Goal: Task Accomplishment & Management: Complete application form

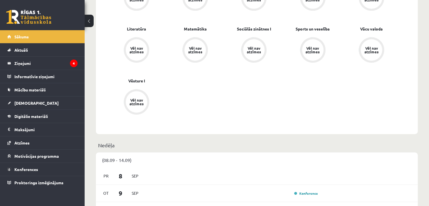
scroll to position [215, 0]
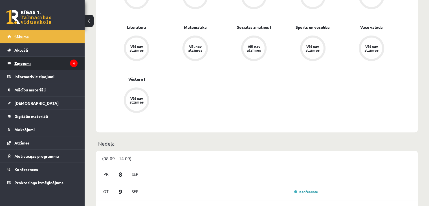
click at [51, 61] on legend "Ziņojumi 4" at bounding box center [45, 63] width 63 height 13
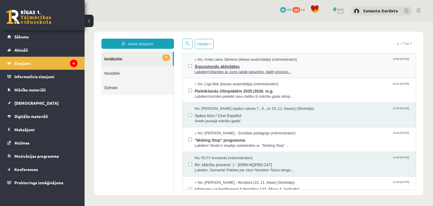
click at [209, 68] on span "Ārpusstundu aktivitātes" at bounding box center [303, 65] width 216 height 7
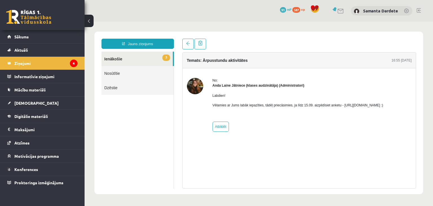
drag, startPoint x: 339, startPoint y: 104, endPoint x: 399, endPoint y: 100, distance: 60.2
click at [384, 100] on div "Labdien! Vēlamies ar Jums labāk iepazīties, tādēļ priecāsimies, ja līdz 15.09. …" at bounding box center [298, 102] width 171 height 29
click at [384, 117] on div "No: Anda Laine Jātniece (klases audzinātāja) (Administratori) Labdien! Vēlamies…" at bounding box center [298, 105] width 171 height 54
drag, startPoint x: 340, startPoint y: 104, endPoint x: 402, endPoint y: 104, distance: 61.5
click at [384, 104] on p "Vēlamies ar Jums labāk iepazīties, tādēļ priecāsimies, ja līdz 15.09. aizpildīs…" at bounding box center [298, 105] width 171 height 5
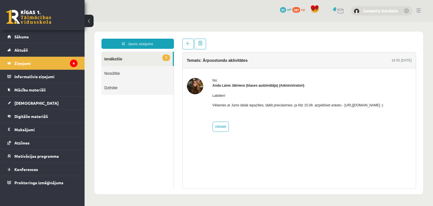
click at [395, 12] on link "Samanta Dardete" at bounding box center [380, 11] width 35 height 6
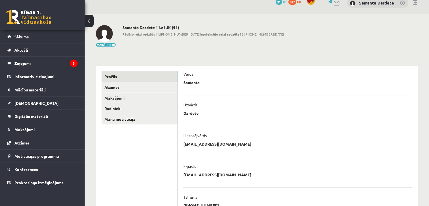
scroll to position [7, 0]
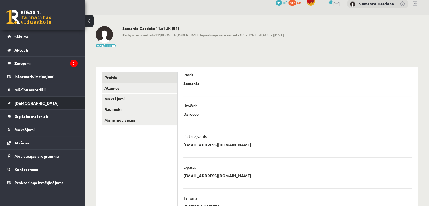
click at [38, 100] on link "[DEMOGRAPHIC_DATA]" at bounding box center [42, 102] width 70 height 13
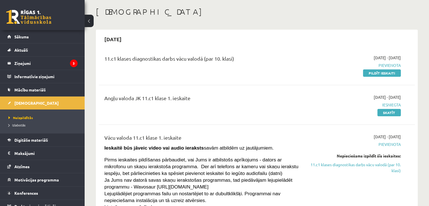
scroll to position [28, 0]
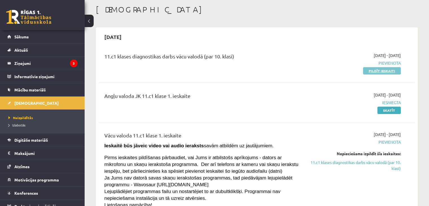
click at [368, 70] on link "Pildīt ieskaiti" at bounding box center [382, 70] width 38 height 7
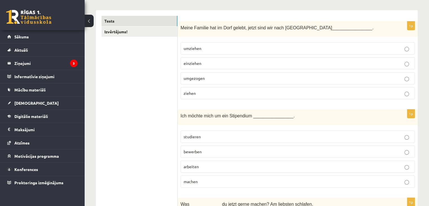
scroll to position [86, 0]
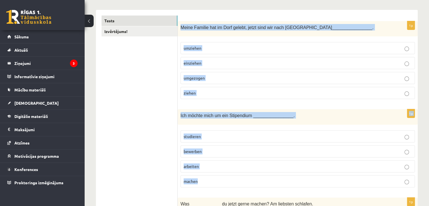
drag, startPoint x: 182, startPoint y: 25, endPoint x: 336, endPoint y: 176, distance: 215.8
copy form "Meine Familie hat im Dorf gelebt, jetzt sind wir nach Hamburg ________________.…"
click at [198, 78] on span "umgezogen" at bounding box center [194, 77] width 21 height 5
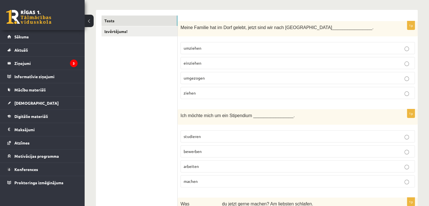
click at [214, 79] on p "umgezogen" at bounding box center [298, 78] width 228 height 6
click at [201, 150] on span "bewerben" at bounding box center [193, 151] width 18 height 5
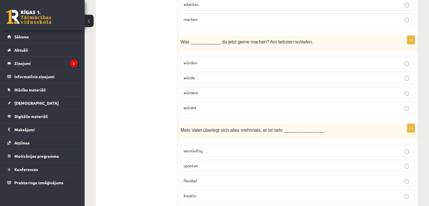
scroll to position [250, 0]
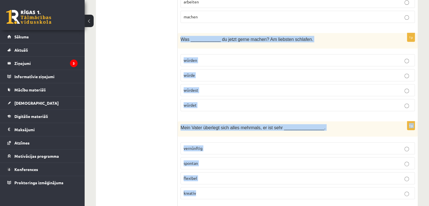
drag, startPoint x: 180, startPoint y: 39, endPoint x: 244, endPoint y: 190, distance: 163.7
copy form "Was ____________ du jetzt gerne machen? Am liebsten schlafen. würden würde würd…"
click at [210, 59] on p "würden" at bounding box center [298, 60] width 228 height 6
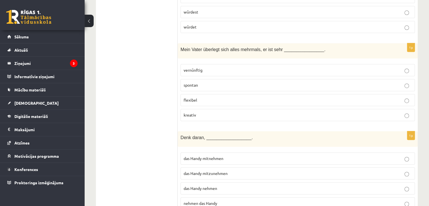
scroll to position [332, 0]
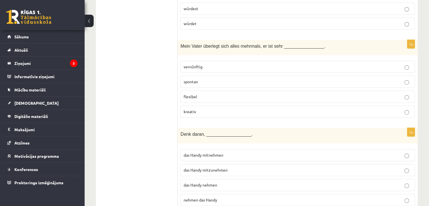
click at [198, 64] on span "vernünftig" at bounding box center [193, 66] width 19 height 5
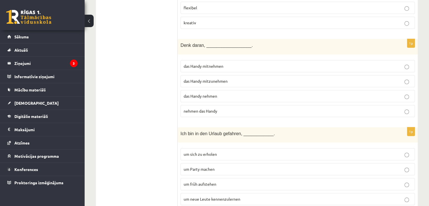
scroll to position [431, 0]
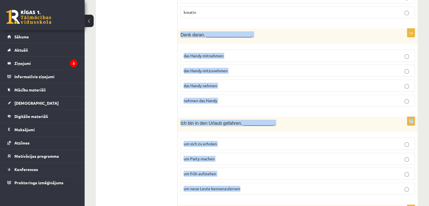
drag, startPoint x: 179, startPoint y: 31, endPoint x: 302, endPoint y: 192, distance: 201.8
copy form "Denk daran, __________________. das Handy mitnehmen das Handy mitzunehmen das H…"
click at [219, 68] on span "das Handy mitzunehmen" at bounding box center [206, 70] width 44 height 5
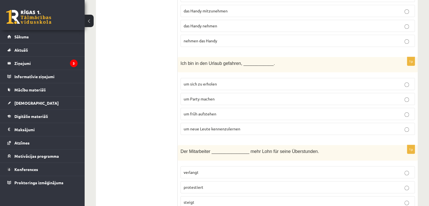
scroll to position [493, 0]
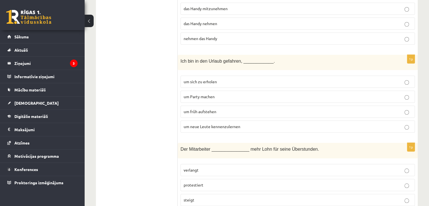
click at [246, 124] on p "um neue Leute kennenzulernen" at bounding box center [298, 127] width 228 height 6
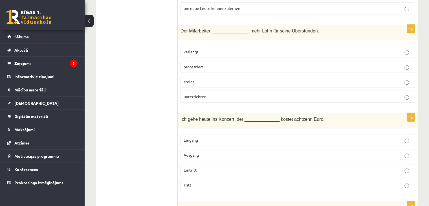
scroll to position [611, 0]
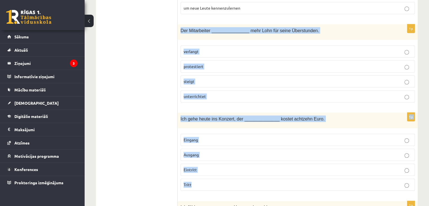
drag, startPoint x: 179, startPoint y: 27, endPoint x: 261, endPoint y: 179, distance: 172.6
copy form "Der Mitarbeiter _______________ mehr Lohn für seine Überstunden. verlangt prote…"
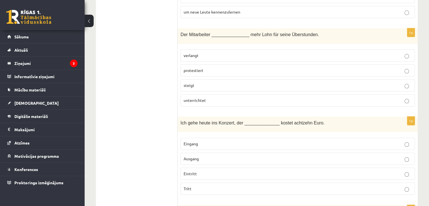
scroll to position [612, 0]
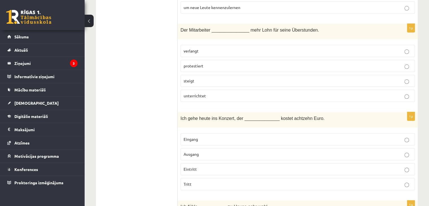
click at [207, 48] on p "verlangt" at bounding box center [298, 51] width 228 height 6
click at [200, 166] on p "Eintritt" at bounding box center [298, 169] width 228 height 6
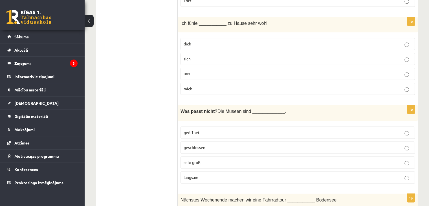
scroll to position [795, 0]
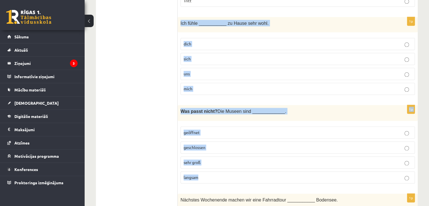
drag, startPoint x: 181, startPoint y: 18, endPoint x: 227, endPoint y: 165, distance: 153.7
click at [227, 165] on fieldset "geöffnet geschlossen sehr groß langsam" at bounding box center [297, 154] width 234 height 61
drag, startPoint x: 180, startPoint y: 21, endPoint x: 239, endPoint y: 173, distance: 162.4
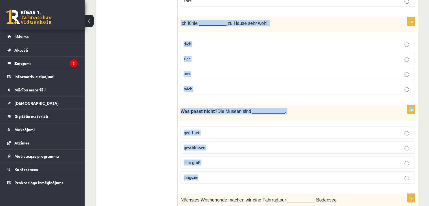
copy form "Ich fühle ___________ zu Hause sehr wohl. dich sich uns mich 1p Was passt nicht…"
click at [192, 86] on span "mich" at bounding box center [188, 88] width 9 height 5
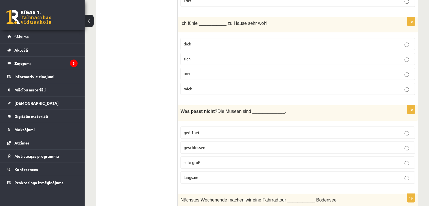
click at [200, 175] on label "langsam" at bounding box center [297, 177] width 234 height 12
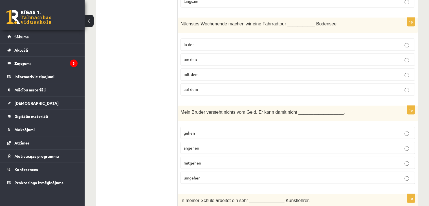
scroll to position [971, 0]
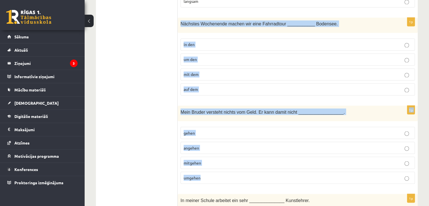
drag, startPoint x: 179, startPoint y: 17, endPoint x: 222, endPoint y: 174, distance: 162.1
click at [222, 175] on p "umgehen" at bounding box center [298, 178] width 228 height 6
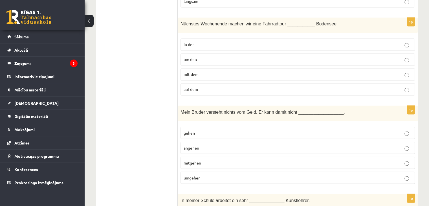
click at [222, 175] on p "umgehen" at bounding box center [298, 178] width 228 height 6
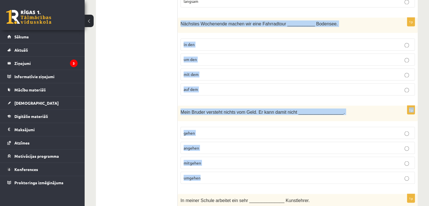
drag, startPoint x: 180, startPoint y: 18, endPoint x: 252, endPoint y: 177, distance: 174.3
copy form "Nächstes Wochenende machen wir eine Fahrradtour ___________ Bodensee. in den um…"
click at [203, 56] on p "um den" at bounding box center [298, 59] width 228 height 6
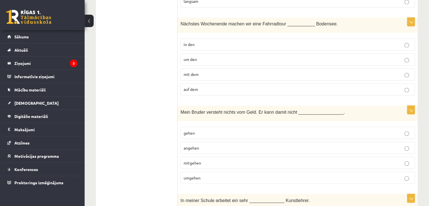
click at [207, 175] on p "umgehen" at bounding box center [298, 178] width 228 height 6
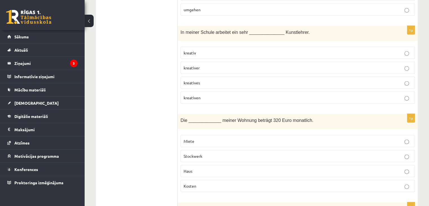
scroll to position [1139, 0]
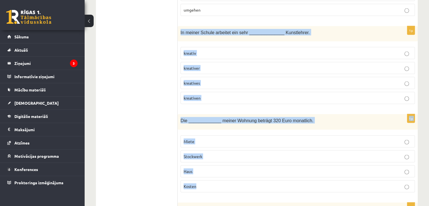
drag, startPoint x: 180, startPoint y: 27, endPoint x: 243, endPoint y: 174, distance: 160.4
copy form "In meiner Schule arbeitet ein sehr ______________ Kunstlehrer. kreativ kreative…"
click at [199, 47] on label "kreativ" at bounding box center [297, 53] width 234 height 12
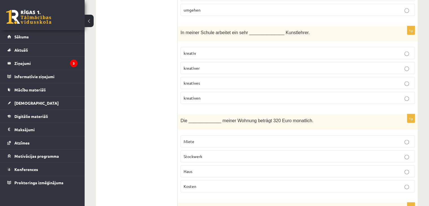
click at [205, 65] on p "kreativer" at bounding box center [298, 68] width 228 height 6
click at [198, 138] on p "Miete" at bounding box center [298, 141] width 228 height 6
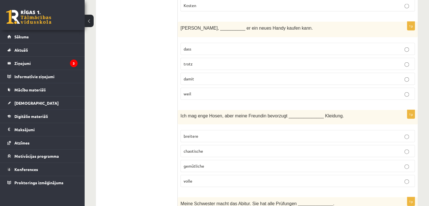
scroll to position [1319, 0]
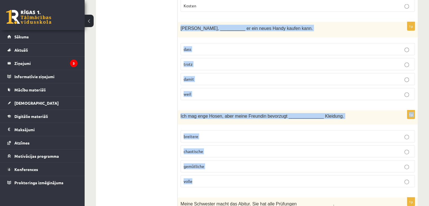
drag, startPoint x: 180, startPoint y: 20, endPoint x: 263, endPoint y: 175, distance: 175.3
click at [263, 175] on form "1p Meine Familie hat im Dorf gelebt, jetzt sind wir nach Hamburg ______________…" at bounding box center [297, 66] width 229 height 2568
copy form "Paul jobbt, __________ er ein neues Handy kaufen kann. dass trotz damit weil 1p…"
click at [202, 76] on p "damit" at bounding box center [298, 79] width 228 height 6
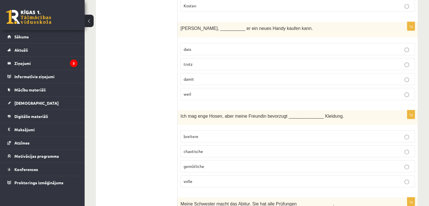
click at [213, 163] on p "gemütliche" at bounding box center [298, 166] width 228 height 6
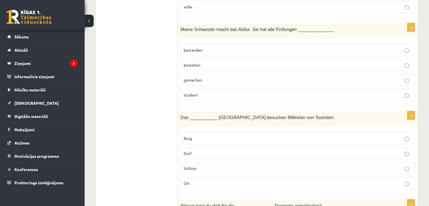
scroll to position [1493, 0]
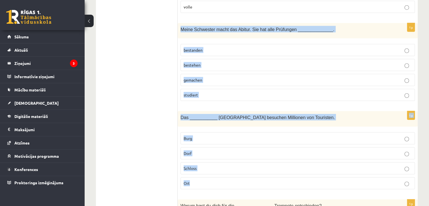
drag, startPoint x: 180, startPoint y: 20, endPoint x: 220, endPoint y: 173, distance: 158.3
copy form "Meine Schwester macht das Abitur. Sie hat alle Prüfungen ______________. bestan…"
click at [202, 47] on p "bestanden" at bounding box center [298, 50] width 228 height 6
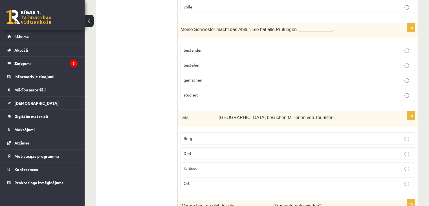
click at [198, 162] on label "Schloss" at bounding box center [297, 168] width 234 height 12
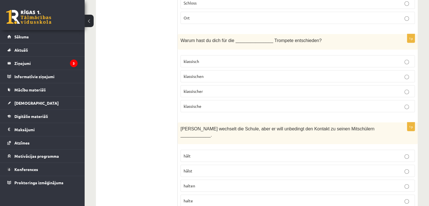
scroll to position [1659, 0]
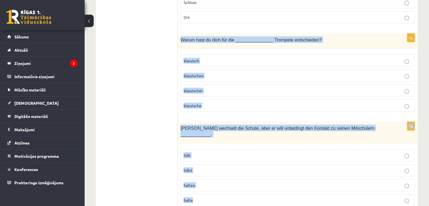
drag, startPoint x: 181, startPoint y: 30, endPoint x: 245, endPoint y: 178, distance: 161.9
copy form "Warum hast du dich für die _______________ Trompete entschieden? klassisch klas…"
click at [208, 103] on p "klassische" at bounding box center [298, 106] width 228 height 6
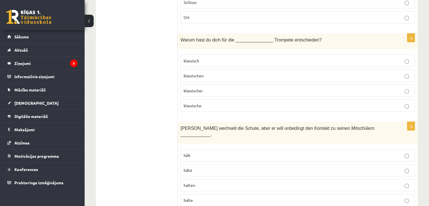
click at [197, 182] on p "halten" at bounding box center [298, 185] width 228 height 6
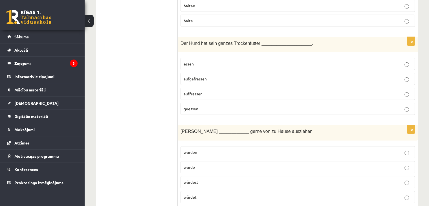
scroll to position [1839, 0]
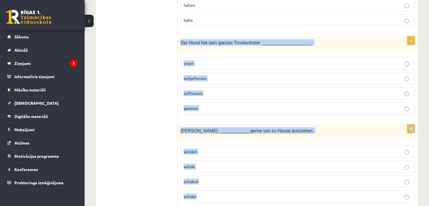
drag, startPoint x: 180, startPoint y: 26, endPoint x: 232, endPoint y: 175, distance: 157.7
click at [212, 75] on p "aufgefressen" at bounding box center [298, 78] width 228 height 6
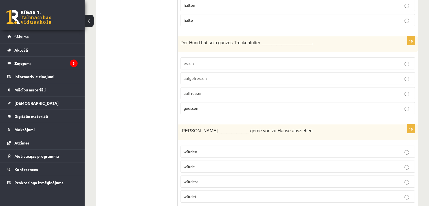
click at [208, 164] on p "würde" at bounding box center [298, 167] width 228 height 6
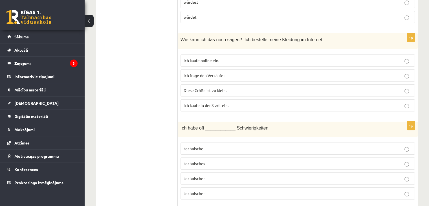
scroll to position [2019, 0]
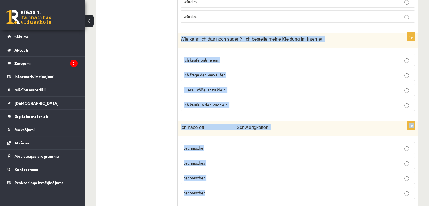
drag, startPoint x: 178, startPoint y: 22, endPoint x: 246, endPoint y: 176, distance: 168.9
click at [217, 57] on span "Ich kaufe online ein." at bounding box center [202, 59] width 36 height 5
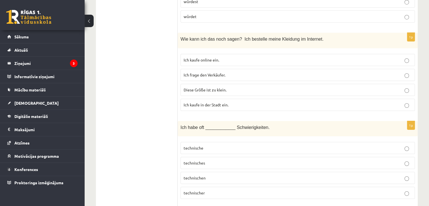
click at [197, 145] on span "technische" at bounding box center [194, 147] width 20 height 5
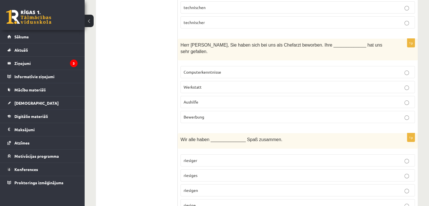
scroll to position [2189, 0]
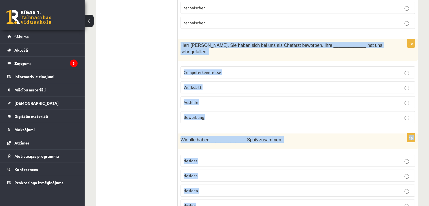
drag, startPoint x: 181, startPoint y: 27, endPoint x: 250, endPoint y: 180, distance: 167.2
click at [201, 114] on span "Bewerbung" at bounding box center [194, 116] width 21 height 5
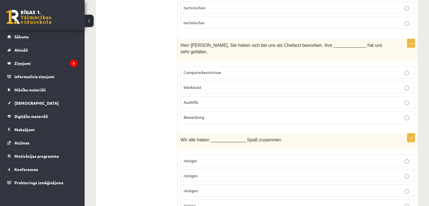
click at [200, 188] on p "riesigen" at bounding box center [298, 191] width 228 height 6
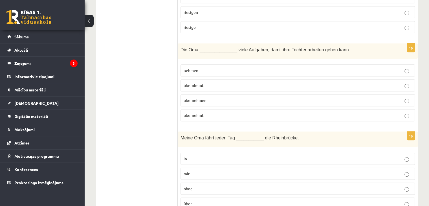
scroll to position [2367, 0]
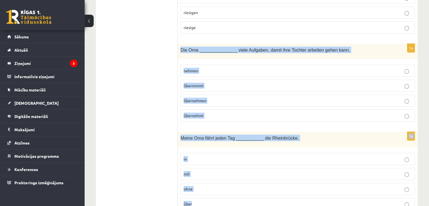
drag, startPoint x: 180, startPoint y: 23, endPoint x: 233, endPoint y: 175, distance: 160.3
click at [203, 83] on span "übernimmt" at bounding box center [194, 85] width 20 height 5
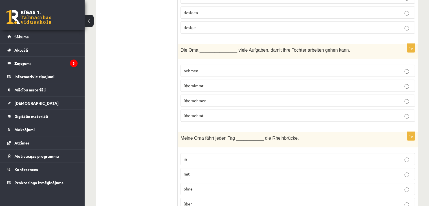
click at [190, 201] on span "über" at bounding box center [188, 203] width 8 height 5
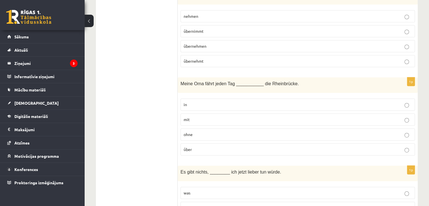
scroll to position [2453, 0]
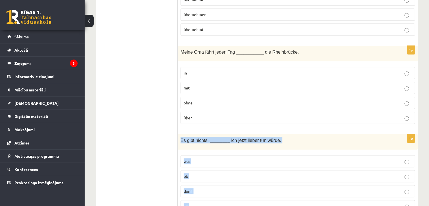
drag, startPoint x: 180, startPoint y: 112, endPoint x: 231, endPoint y: 184, distance: 88.2
click at [231, 184] on div "1p Es gibt nichts, ________ ich jetzt lieber tun würde. was ob denn wo" at bounding box center [298, 175] width 240 height 83
click at [190, 158] on span "was" at bounding box center [187, 160] width 7 height 5
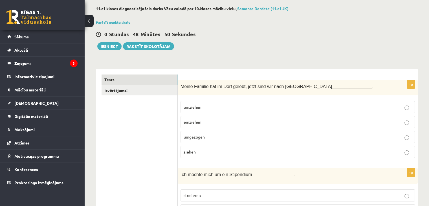
scroll to position [45, 0]
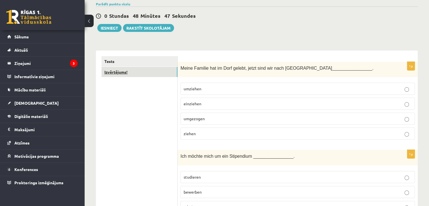
click at [128, 74] on link "Izvērtējums!" at bounding box center [140, 72] width 76 height 10
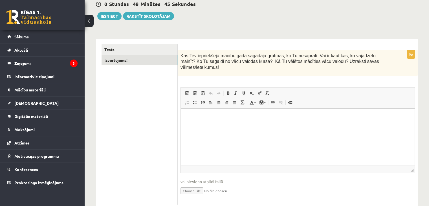
scroll to position [59, 0]
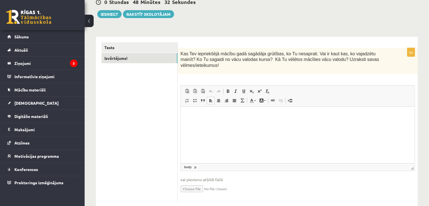
click at [237, 116] on p "Bagātinātā teksta redaktors, wiswyg-editor-user-answer-47024861255020" at bounding box center [297, 115] width 222 height 6
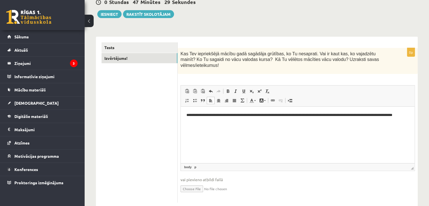
scroll to position [35, 0]
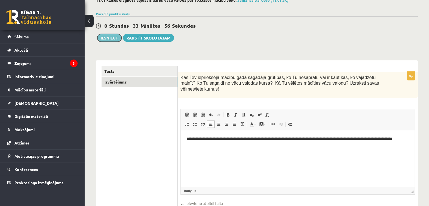
click at [112, 34] on button "Iesniegt" at bounding box center [109, 38] width 24 height 8
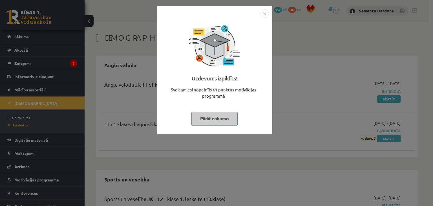
click at [265, 14] on img "Close" at bounding box center [265, 13] width 8 height 8
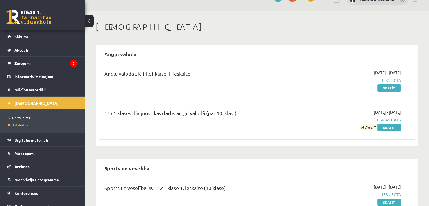
scroll to position [9, 0]
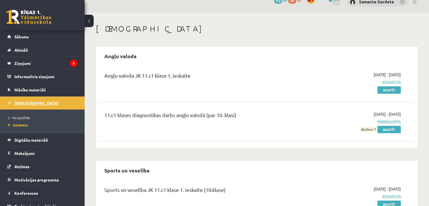
click at [39, 101] on link "[DEMOGRAPHIC_DATA]" at bounding box center [42, 102] width 70 height 13
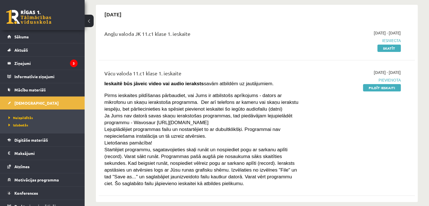
scroll to position [51, 0]
click at [21, 167] on span "Atzīmes" at bounding box center [21, 166] width 15 height 5
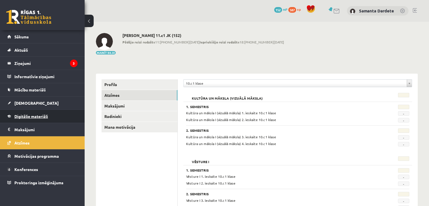
click at [39, 113] on link "Digitālie materiāli" at bounding box center [42, 116] width 70 height 13
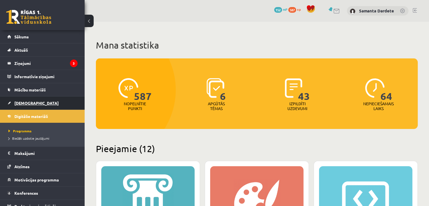
click at [27, 100] on link "[DEMOGRAPHIC_DATA]" at bounding box center [42, 102] width 70 height 13
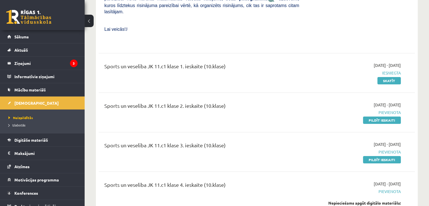
scroll to position [2119, 0]
click at [368, 117] on link "Pildīt ieskaiti" at bounding box center [382, 120] width 38 height 7
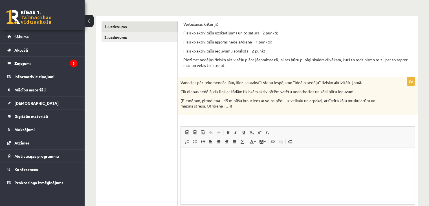
scroll to position [80, 0]
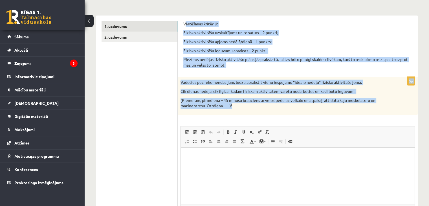
drag, startPoint x: 185, startPoint y: 23, endPoint x: 238, endPoint y: 107, distance: 99.3
click at [238, 107] on form "Vērtēšanas kritēriji: Fizisko aktivitāšu uzskaitījums un to saturs – 2 punkti; …" at bounding box center [297, 132] width 229 height 222
click at [219, 72] on form "Vērtēšanas kritēriji: Fizisko aktivitāšu uzskaitījums un to saturs – 2 punkti; …" at bounding box center [297, 132] width 229 height 222
drag, startPoint x: 183, startPoint y: 21, endPoint x: 243, endPoint y: 107, distance: 105.1
click at [243, 107] on form "Vērtēšanas kritēriji: Fizisko aktivitāšu uzskaitījums un to saturs – 2 punkti; …" at bounding box center [297, 132] width 229 height 222
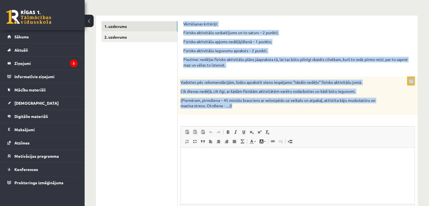
copy form "Vērtēšanas kritēriji: Fizisko aktivitāšu uzskaitījums un to saturs – 2 punkti; …"
click at [248, 110] on div "Vadoties pēc rekomendācijām, lūdzu aprakstīt vienu iespējamo ‘’ideālo nedēļu’’ …" at bounding box center [298, 96] width 240 height 38
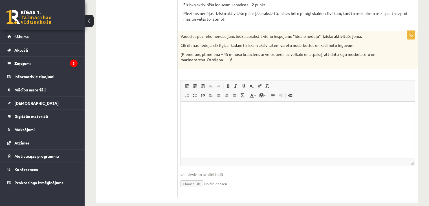
scroll to position [126, 0]
click at [210, 112] on html at bounding box center [298, 109] width 234 height 17
click at [221, 113] on span "Ielīmēt" at bounding box center [227, 114] width 16 height 8
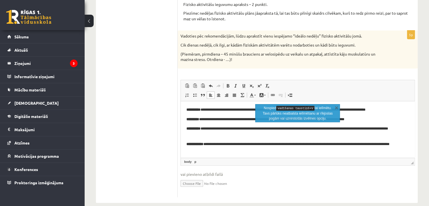
scroll to position [86, 0]
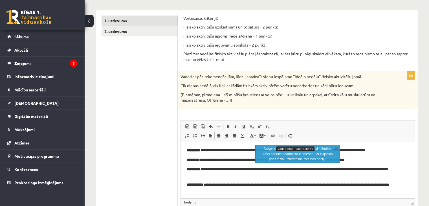
click at [190, 154] on body "**********" at bounding box center [297, 187] width 222 height 80
click at [186, 157] on html "**********" at bounding box center [298, 188] width 234 height 92
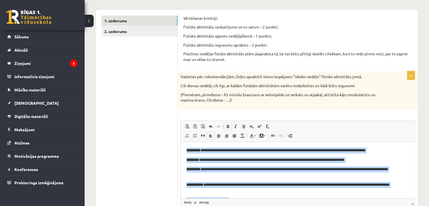
scroll to position [36, 0]
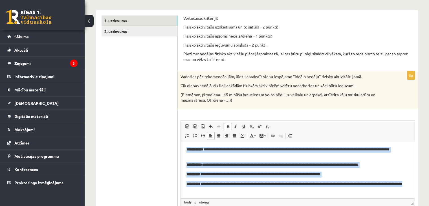
drag, startPoint x: 184, startPoint y: 149, endPoint x: 238, endPoint y: 199, distance: 73.2
click at [238, 198] on html "**********" at bounding box center [298, 152] width 234 height 92
click at [226, 126] on span at bounding box center [228, 126] width 5 height 5
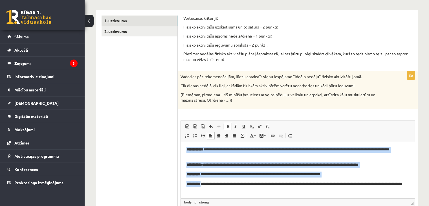
click at [229, 125] on span at bounding box center [228, 126] width 5 height 5
click at [227, 125] on span at bounding box center [228, 126] width 5 height 5
click at [238, 124] on link "Slīpraksts Klaviatūras saīsne vadīšanas taustiņš+I" at bounding box center [236, 126] width 8 height 7
click at [235, 125] on span at bounding box center [235, 126] width 5 height 5
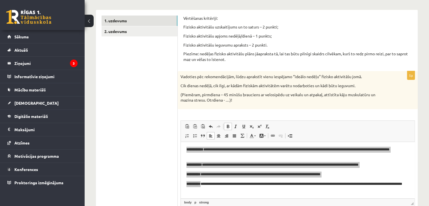
click at [229, 122] on span "Redaktora rīkjoslas Ielīmēt Klaviatūras saīsne vadīšanas taustiņš+V Ievietot kā…" at bounding box center [298, 131] width 234 height 21
click at [229, 127] on span at bounding box center [228, 126] width 5 height 5
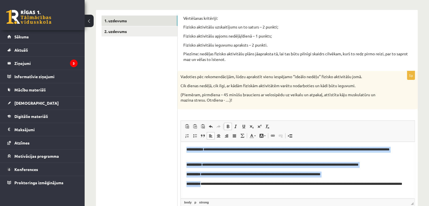
scroll to position [30, 0]
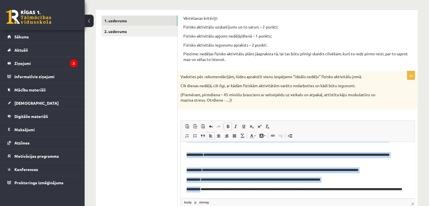
click at [229, 127] on span at bounding box center [228, 126] width 5 height 5
click at [229, 160] on p "**********" at bounding box center [295, 158] width 218 height 12
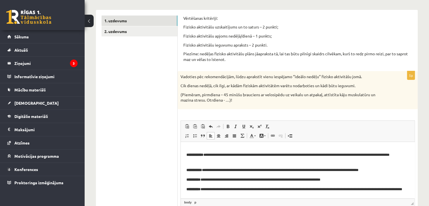
scroll to position [0, 0]
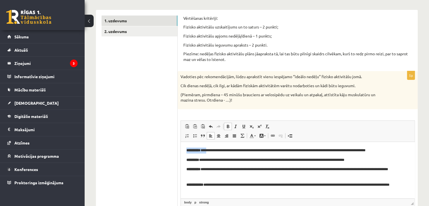
drag, startPoint x: 185, startPoint y: 149, endPoint x: 213, endPoint y: 151, distance: 27.7
click at [213, 151] on html "**********" at bounding box center [298, 188] width 234 height 92
click at [226, 127] on span at bounding box center [228, 126] width 5 height 5
click at [227, 126] on span at bounding box center [228, 126] width 5 height 5
click at [226, 145] on html "**********" at bounding box center [298, 188] width 234 height 92
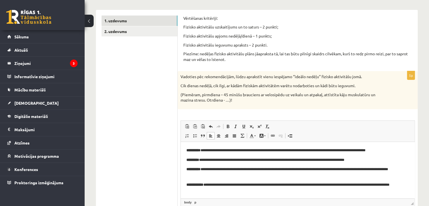
click at [200, 149] on strong "**********" at bounding box center [193, 150] width 14 height 4
click at [228, 126] on span at bounding box center [228, 126] width 5 height 5
click at [199, 159] on strong "*********" at bounding box center [192, 160] width 13 height 4
click at [192, 160] on p "**********" at bounding box center [295, 160] width 218 height 6
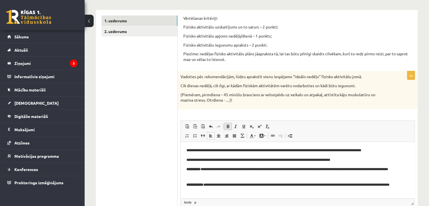
click at [225, 125] on link "Treknraksts Klaviatūras saīsne vadīšanas taustiņš+B" at bounding box center [228, 126] width 8 height 7
click at [205, 169] on p "**********" at bounding box center [295, 172] width 218 height 12
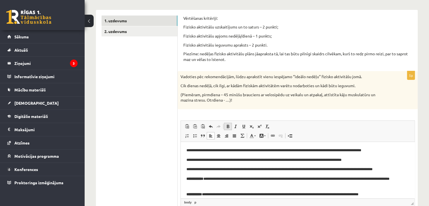
click at [228, 125] on span at bounding box center [228, 126] width 5 height 5
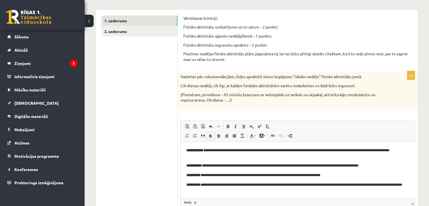
scroll to position [34, 0]
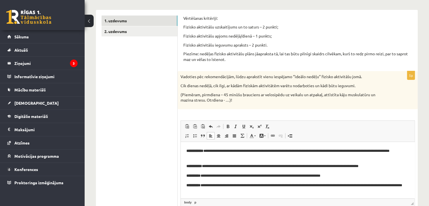
click at [207, 153] on p "**********" at bounding box center [295, 154] width 218 height 12
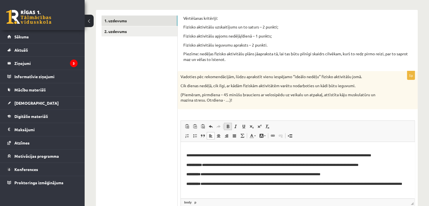
click at [227, 125] on span at bounding box center [228, 126] width 5 height 5
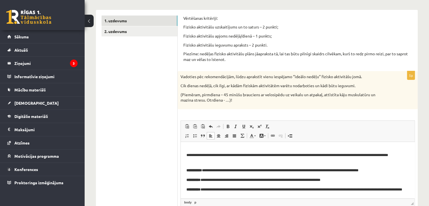
scroll to position [34, 0]
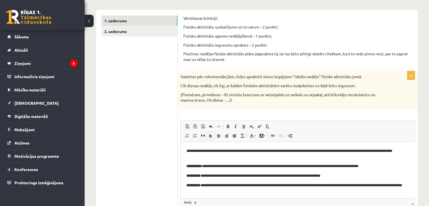
click at [202, 165] on strong "**********" at bounding box center [194, 166] width 16 height 4
click at [227, 125] on span at bounding box center [228, 126] width 5 height 5
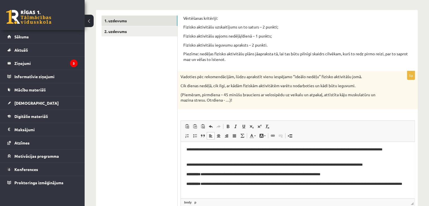
click at [200, 173] on strong "**********" at bounding box center [193, 174] width 14 height 4
click at [228, 125] on span at bounding box center [228, 126] width 5 height 5
click at [205, 184] on p "**********" at bounding box center [295, 187] width 218 height 12
click at [225, 125] on link "Treknraksts Klaviatūras saīsne vadīšanas taustiņš+B" at bounding box center [228, 126] width 8 height 7
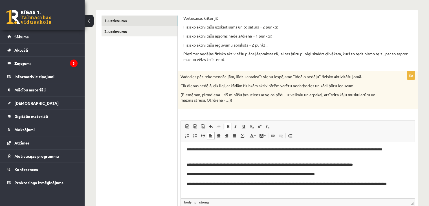
click at [225, 125] on link "Treknraksts Klaviatūras saīsne vadīšanas taustiņš+B" at bounding box center [228, 126] width 8 height 7
click at [197, 175] on p "**********" at bounding box center [295, 174] width 218 height 6
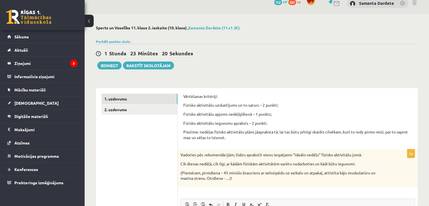
scroll to position [8, 0]
click at [130, 110] on link "2. uzdevums" at bounding box center [140, 109] width 76 height 10
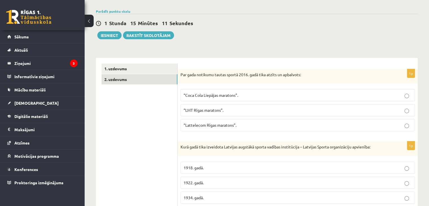
scroll to position [37, 0]
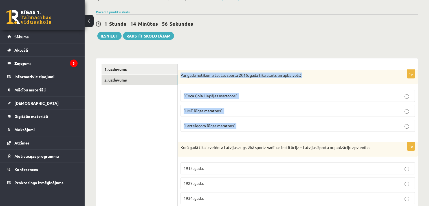
drag, startPoint x: 181, startPoint y: 74, endPoint x: 252, endPoint y: 129, distance: 89.2
click at [252, 129] on div "1p Par gada notikumu tautas sportā 2016. gadā tika atzīts un apbalvots: “Coca C…" at bounding box center [298, 103] width 240 height 67
copy div "Par gada notikumu tautas sportā 2016. gadā tika atzīts un apbalvots: “Coca Cola…"
click at [208, 124] on span "“Lattelecom Rīgas maratons”." at bounding box center [210, 125] width 53 height 5
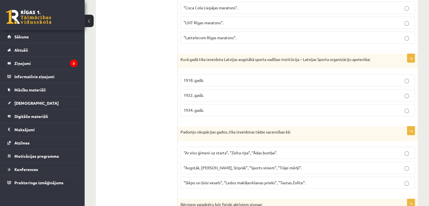
scroll to position [126, 0]
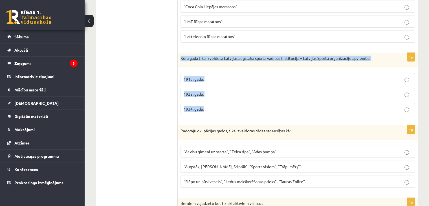
drag, startPoint x: 180, startPoint y: 59, endPoint x: 214, endPoint y: 108, distance: 59.8
click at [214, 108] on div "1p Kurā gadā tika izveidota Latvijas augstākā sporta vadības institūcija – Latv…" at bounding box center [298, 86] width 240 height 67
copy div "Kurā gadā tika izveidota Latvijas augstākā sporta vadības institūcija – Latvija…"
click at [189, 92] on span "1922. gadā." at bounding box center [194, 93] width 20 height 5
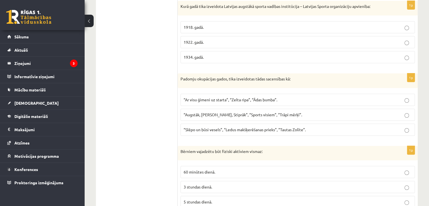
scroll to position [181, 0]
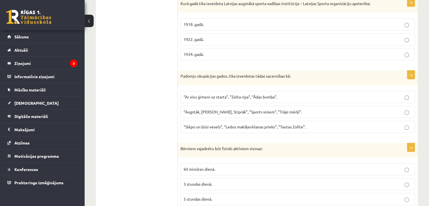
click at [206, 113] on p "“Augstāk, Tālāk, Stiprāk”, “Sports visiem”, “Trāpi mērķī”." at bounding box center [298, 112] width 228 height 6
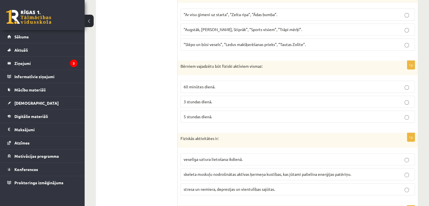
scroll to position [265, 0]
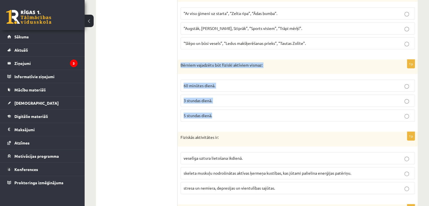
drag, startPoint x: 181, startPoint y: 64, endPoint x: 231, endPoint y: 114, distance: 70.2
click at [231, 114] on div "1p Bērniem vajadzētu būt fiziski aktīviem vismaz: 60 minūtes dienā. 3 stundas d…" at bounding box center [298, 92] width 240 height 67
copy div "Bērniem vajadzētu būt fiziski aktīviem vismaz: 60 minūtes dienā. 3 stundas dien…"
click at [190, 83] on span "60 minūtes dienā." at bounding box center [200, 85] width 32 height 5
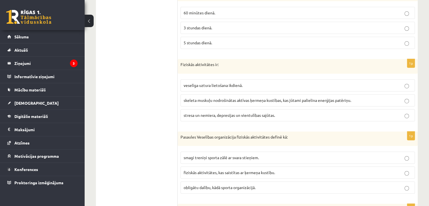
scroll to position [339, 0]
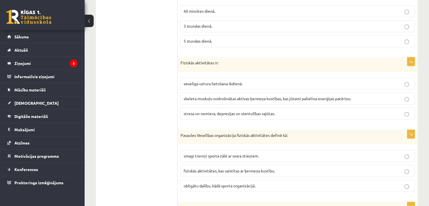
click at [219, 97] on span "skeleta muskuļu nodrošinātas aktīvas ķermeņa kustības, kas jūtami palielina ene…" at bounding box center [268, 98] width 168 height 5
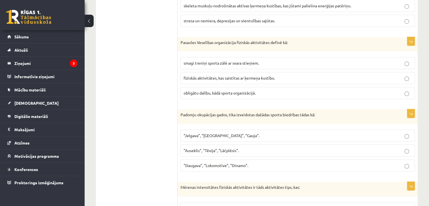
scroll to position [432, 0]
click at [218, 77] on span "fiziskās aktivitātes, kas saistītas ar ķermeņa kustību." at bounding box center [229, 77] width 91 height 5
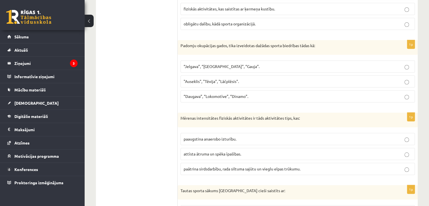
scroll to position [501, 0]
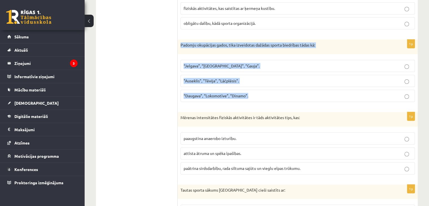
drag, startPoint x: 181, startPoint y: 42, endPoint x: 259, endPoint y: 91, distance: 92.4
click at [259, 91] on div "1p Padomju okupācijas gados, tika izveidotas dažādas sporta biedrības tādas kā:…" at bounding box center [298, 72] width 240 height 67
copy div "Padomju okupācijas gados, tika izveidotas dažādas sporta biedrības tādas kā: “J…"
click at [240, 93] on span "“Daugava”, “Lokomotīve”, “Dinamo”." at bounding box center [216, 95] width 65 height 5
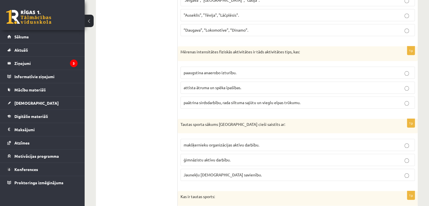
scroll to position [568, 0]
click at [212, 102] on p "paātrina sirdsdarbību, rada siltuma sajūtu un vieglu elpas trūkumu." at bounding box center [298, 102] width 228 height 6
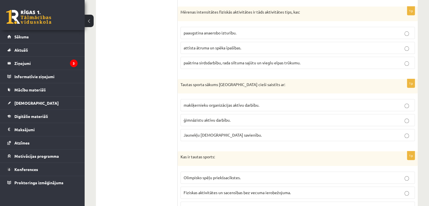
scroll to position [633, 0]
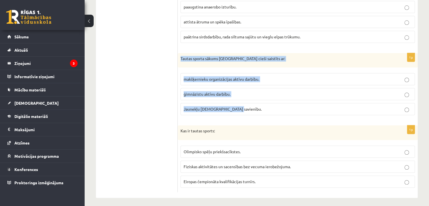
drag, startPoint x: 181, startPoint y: 57, endPoint x: 238, endPoint y: 104, distance: 74.1
click at [238, 104] on div "1p Tautas sporta sākums Latvijā cieši saistīts ar: makšķernieku organizācijas a…" at bounding box center [298, 86] width 240 height 67
copy div "Tautas sporta sākums Latvijā cieši saistīts ar: makšķernieku organizācijas aktī…"
click at [213, 91] on span "ģimnāzistu aktīvu darbību." at bounding box center [207, 93] width 47 height 5
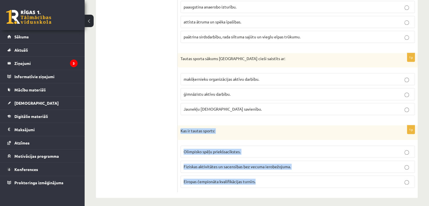
drag, startPoint x: 179, startPoint y: 128, endPoint x: 263, endPoint y: 195, distance: 107.3
click at [265, 165] on span "Fiziskas aktivitātes un sacensības bez vecuma ierobežojuma." at bounding box center [237, 166] width 107 height 5
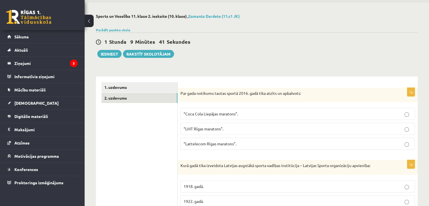
scroll to position [14, 0]
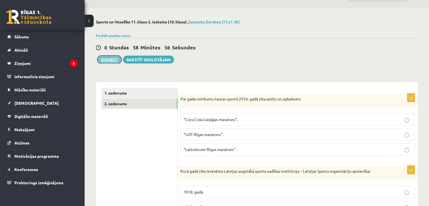
click at [107, 61] on button "Iesniegt" at bounding box center [109, 60] width 24 height 8
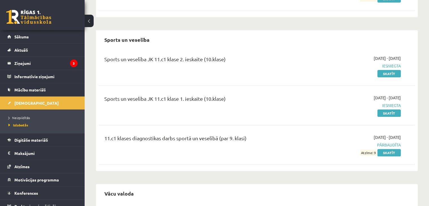
scroll to position [140, 0]
click at [24, 116] on span "Neizpildītās" at bounding box center [18, 117] width 21 height 5
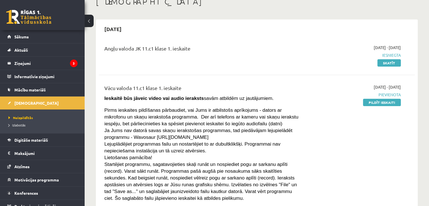
scroll to position [36, 0]
click at [384, 62] on link "Skatīt" at bounding box center [388, 62] width 23 height 7
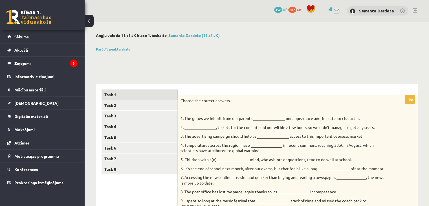
click at [90, 18] on button at bounding box center [89, 21] width 9 height 12
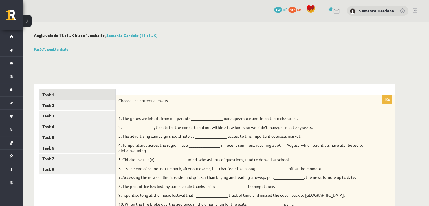
click at [30, 19] on button at bounding box center [27, 21] width 9 height 12
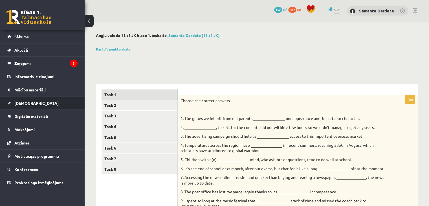
click at [38, 105] on link "[DEMOGRAPHIC_DATA]" at bounding box center [42, 102] width 70 height 13
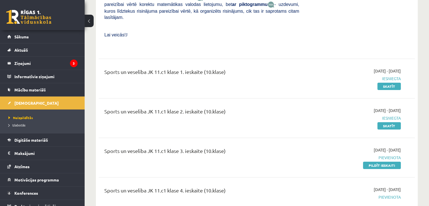
scroll to position [2113, 0]
click at [382, 162] on link "Pildīt ieskaiti" at bounding box center [382, 165] width 38 height 7
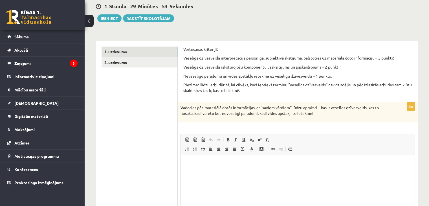
scroll to position [54, 0]
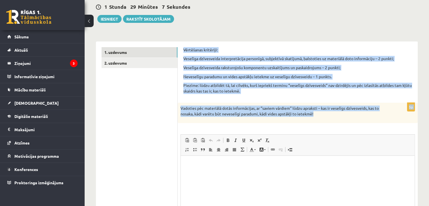
drag, startPoint x: 184, startPoint y: 49, endPoint x: 327, endPoint y: 116, distance: 158.3
click at [327, 116] on form "Vērtēšanas kritēriji: Veselīga dzīvesveida interpretācija personīgā, subjektīvā…" at bounding box center [297, 149] width 229 height 204
copy form "Vērtēšanas kritēriji: Veselīga dzīvesveida interpretācija personīgā, subjektīvā…"
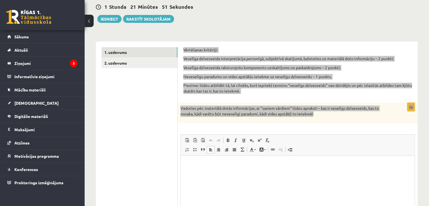
click at [212, 161] on p "Bagātinātā teksta redaktors, wiswyg-editor-user-answer-47024987851380" at bounding box center [297, 164] width 222 height 6
click at [188, 166] on p "Bagātinātā teksta redaktors, wiswyg-editor-user-answer-47024987851380" at bounding box center [297, 164] width 222 height 6
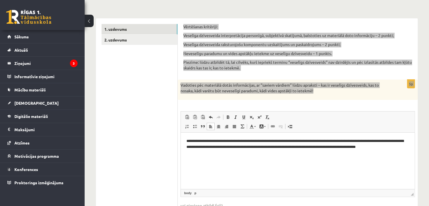
scroll to position [82, 0]
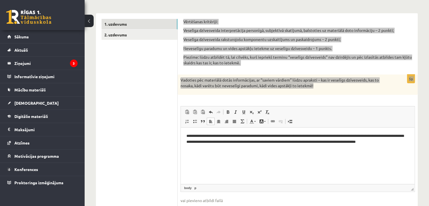
click at [370, 136] on p "**********" at bounding box center [297, 139] width 223 height 12
click at [392, 136] on p "**********" at bounding box center [297, 139] width 223 height 12
click at [340, 148] on p "**********" at bounding box center [297, 141] width 223 height 17
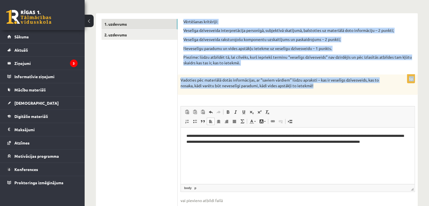
click at [306, 85] on p "Vadoties pēc materiālā dotās informācijas, ar ‘’saviem vārdiem’’ lūdzu apraksti…" at bounding box center [283, 82] width 206 height 11
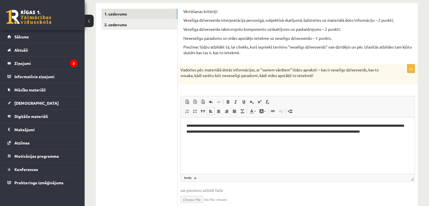
scroll to position [93, 0]
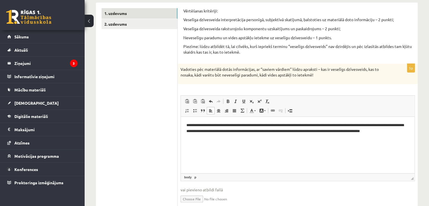
click at [226, 137] on p "**********" at bounding box center [297, 130] width 223 height 17
click at [239, 141] on span "Ielīmēt" at bounding box center [241, 141] width 16 height 8
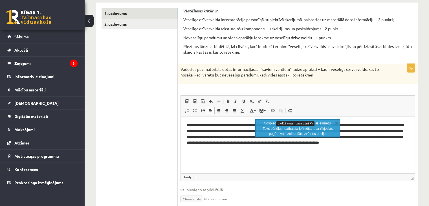
click at [255, 151] on p "**********" at bounding box center [297, 136] width 223 height 29
click at [337, 124] on link "X" at bounding box center [337, 123] width 6 height 6
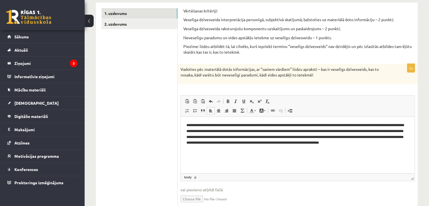
click at [297, 138] on p "**********" at bounding box center [297, 136] width 223 height 29
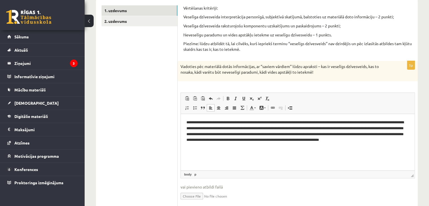
scroll to position [95, 0]
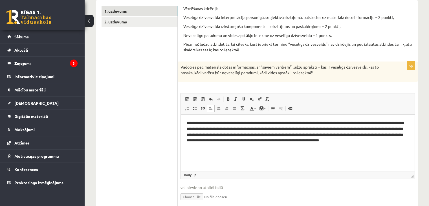
click at [225, 148] on p "**********" at bounding box center [297, 134] width 223 height 29
click at [225, 145] on p "**********" at bounding box center [297, 134] width 223 height 29
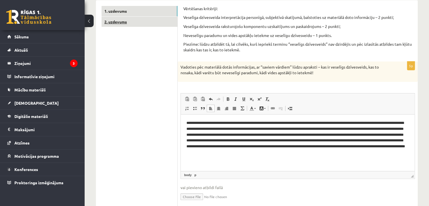
click at [152, 21] on link "2. uzdevums" at bounding box center [140, 22] width 76 height 10
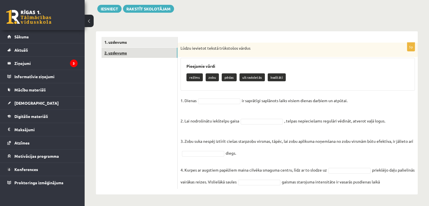
scroll to position [73, 0]
click at [206, 96] on fieldset "1. Dienas ir saprātīgi saplānots laiks visiem dienas darbiem un atpūtai. 2. Lai…" at bounding box center [297, 141] width 234 height 90
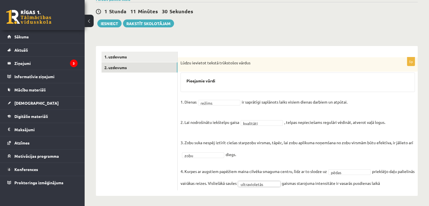
scroll to position [49, 0]
click at [115, 20] on button "Iesniegt" at bounding box center [109, 24] width 24 height 8
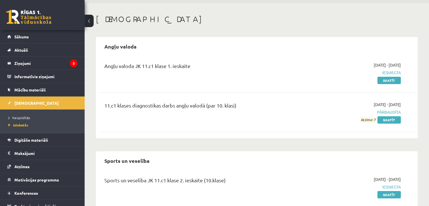
scroll to position [18, 0]
click at [43, 138] on span "Digitālie materiāli" at bounding box center [31, 139] width 34 height 5
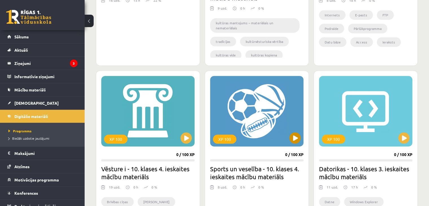
scroll to position [277, 0]
click at [297, 136] on button at bounding box center [294, 137] width 11 height 11
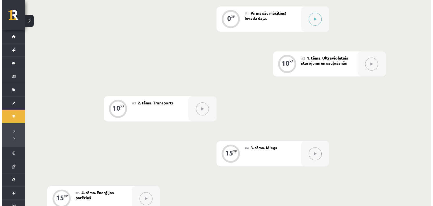
scroll to position [56, 0]
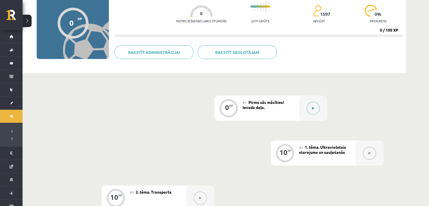
click at [311, 104] on button at bounding box center [313, 108] width 13 height 13
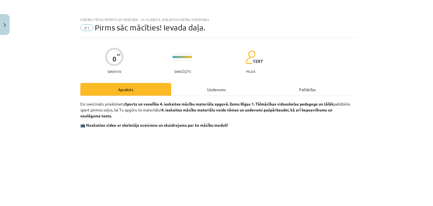
click at [226, 89] on div "Uzdevums" at bounding box center [216, 89] width 91 height 13
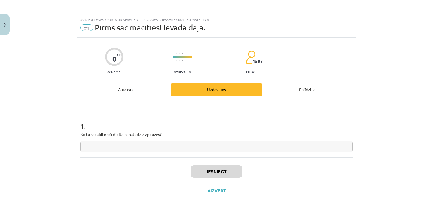
scroll to position [8, 0]
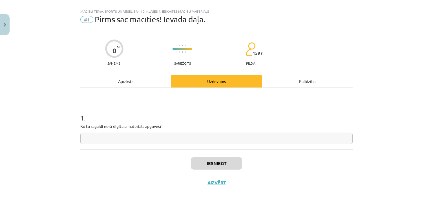
click at [124, 85] on div "Apraksts" at bounding box center [125, 81] width 91 height 13
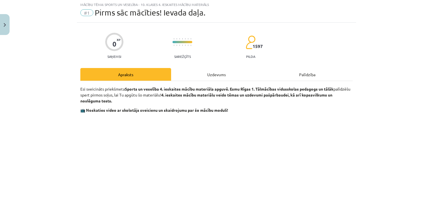
scroll to position [0, 0]
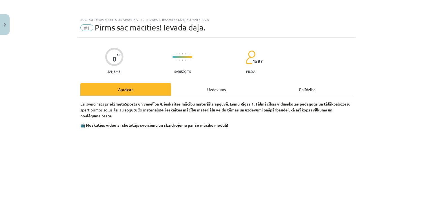
click at [222, 87] on div "Uzdevums" at bounding box center [216, 89] width 91 height 13
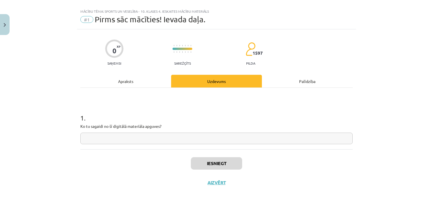
click at [118, 142] on input "text" at bounding box center [216, 139] width 272 height 12
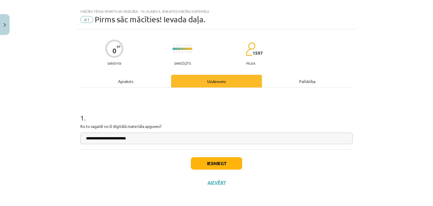
type input "**********"
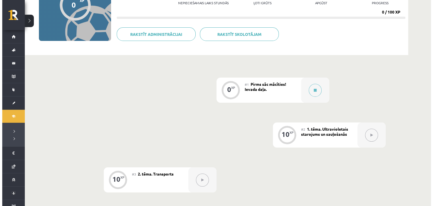
scroll to position [87, 0]
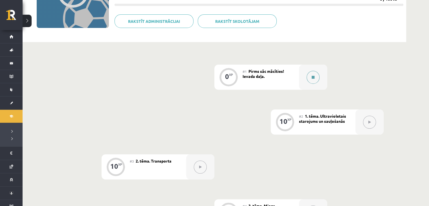
click at [306, 82] on div at bounding box center [313, 77] width 28 height 25
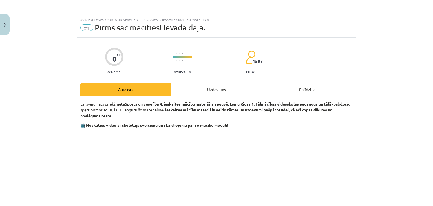
click at [209, 89] on div "Uzdevums" at bounding box center [216, 89] width 91 height 13
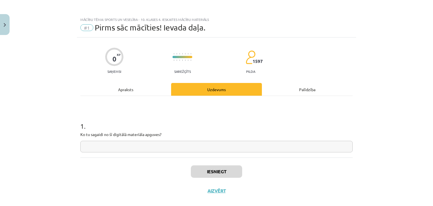
scroll to position [8, 0]
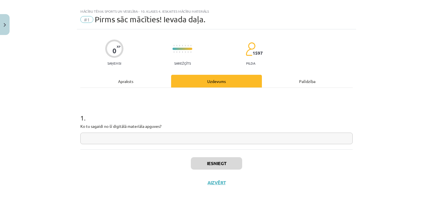
click at [140, 79] on div "Apraksts" at bounding box center [125, 81] width 91 height 13
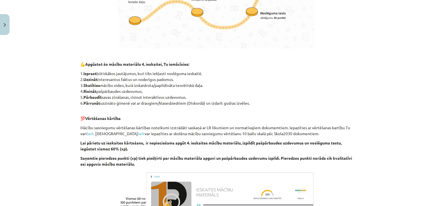
scroll to position [442, 0]
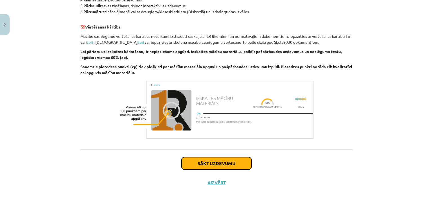
click at [193, 157] on button "Sākt uzdevumu" at bounding box center [217, 163] width 70 height 12
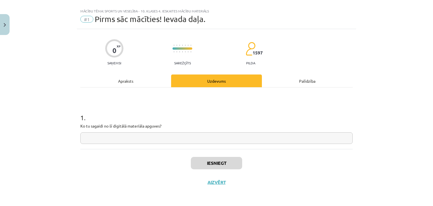
scroll to position [8, 0]
click at [163, 140] on input "text" at bounding box center [216, 139] width 272 height 12
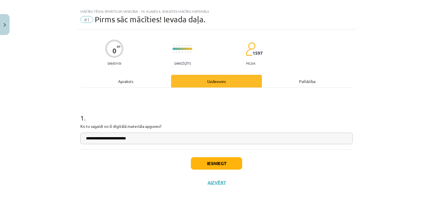
type input "**********"
click at [216, 162] on button "Iesniegt" at bounding box center [216, 163] width 51 height 12
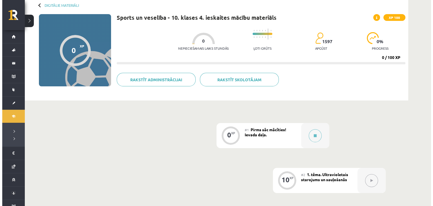
scroll to position [29, 0]
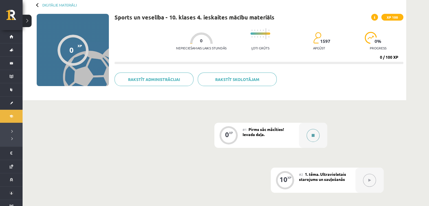
click at [319, 132] on div at bounding box center [313, 135] width 28 height 25
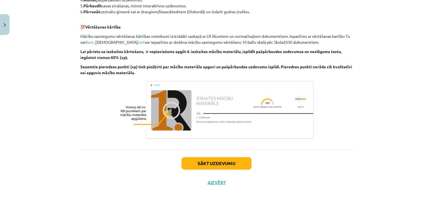
scroll to position [442, 0]
click at [218, 165] on button "Sākt uzdevumu" at bounding box center [217, 163] width 70 height 12
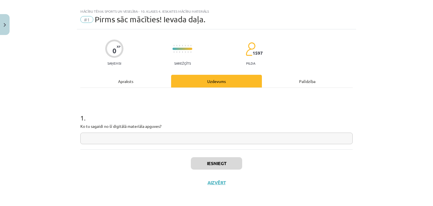
click at [188, 141] on input "text" at bounding box center [216, 139] width 272 height 12
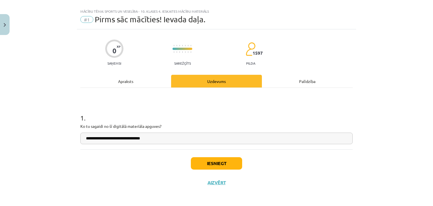
type input "**********"
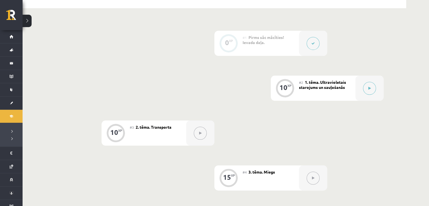
scroll to position [114, 0]
